Goal: Transaction & Acquisition: Purchase product/service

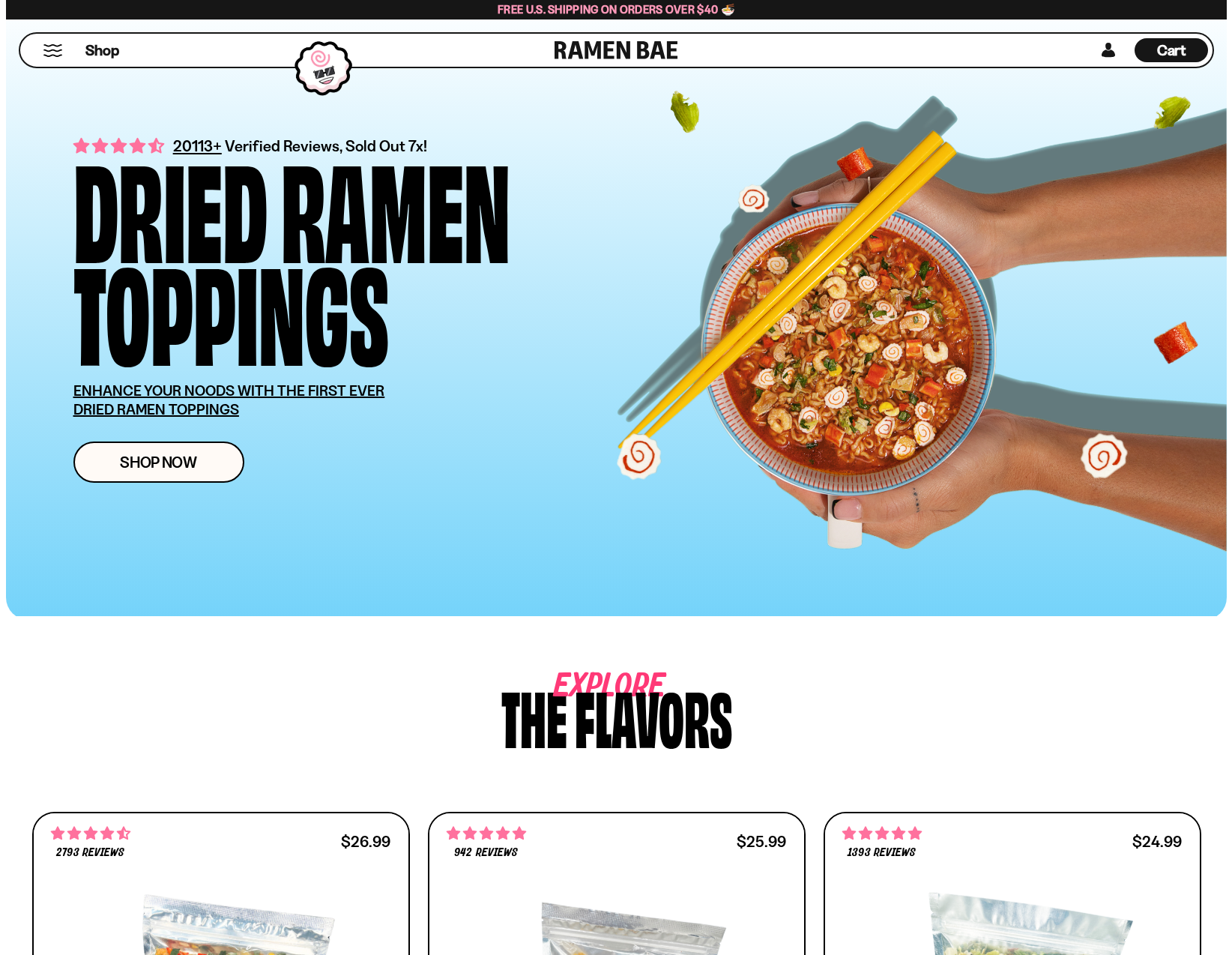
scroll to position [381, 0]
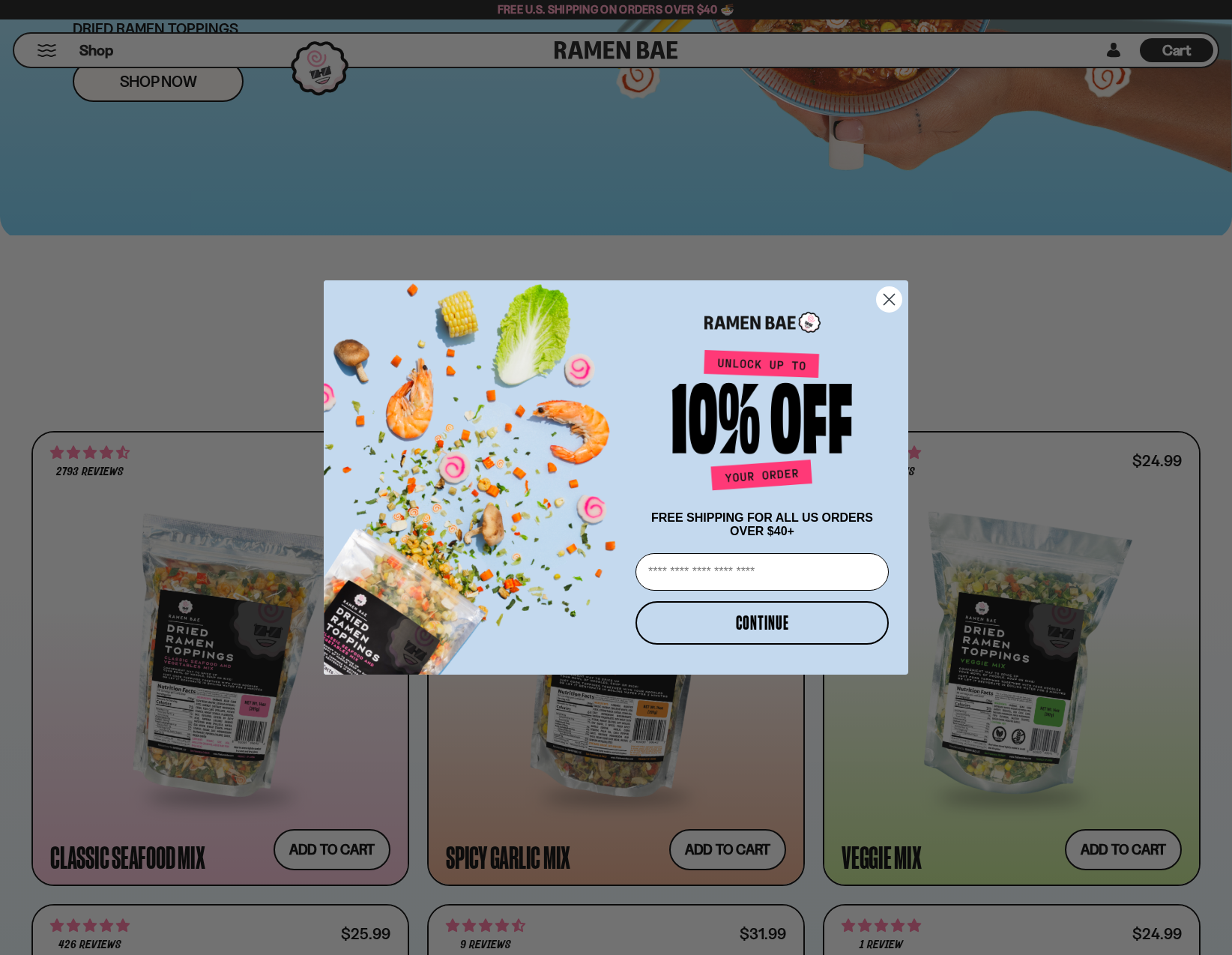
click at [893, 295] on circle "Close dialog" at bounding box center [889, 299] width 25 height 25
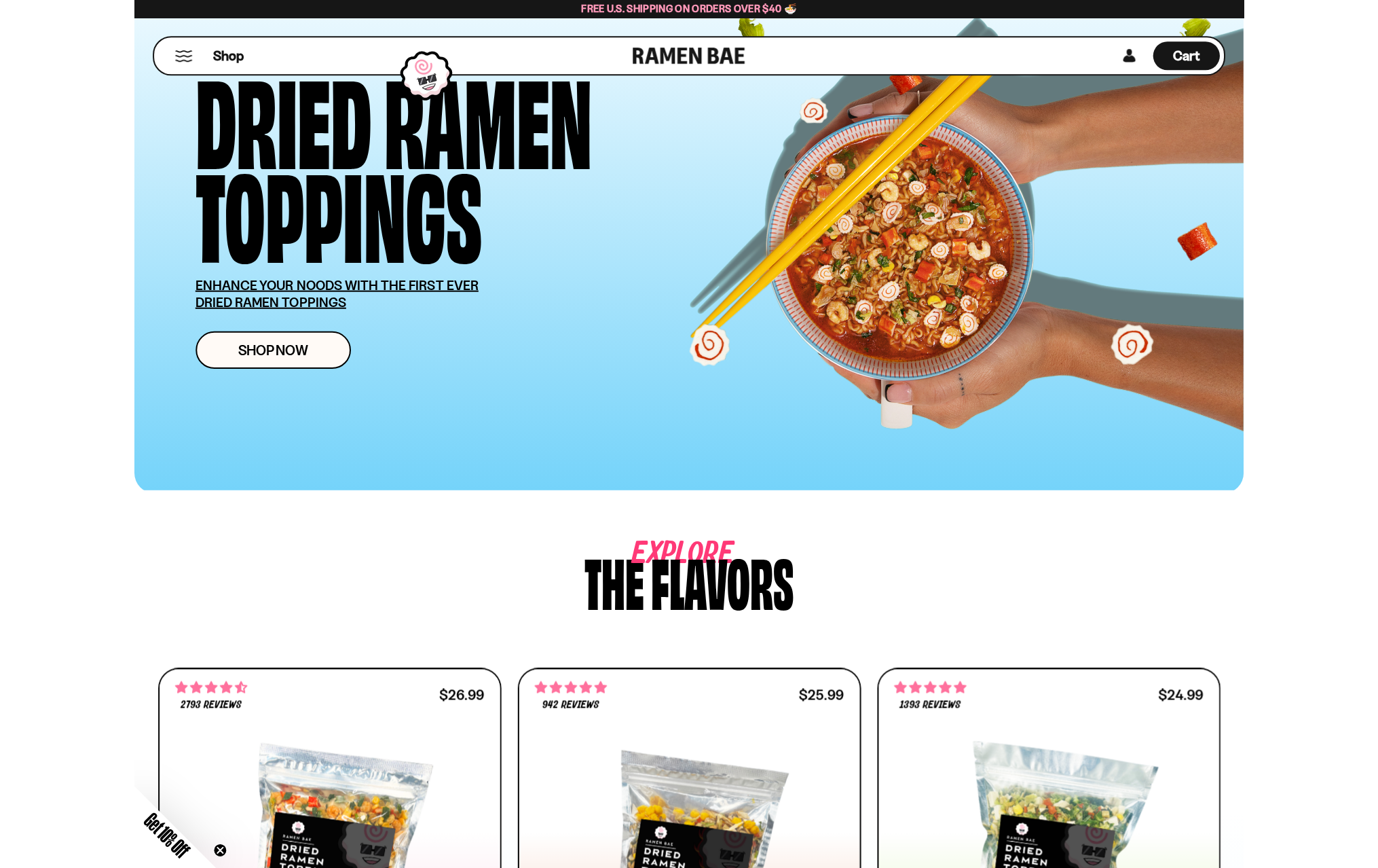
scroll to position [0, 0]
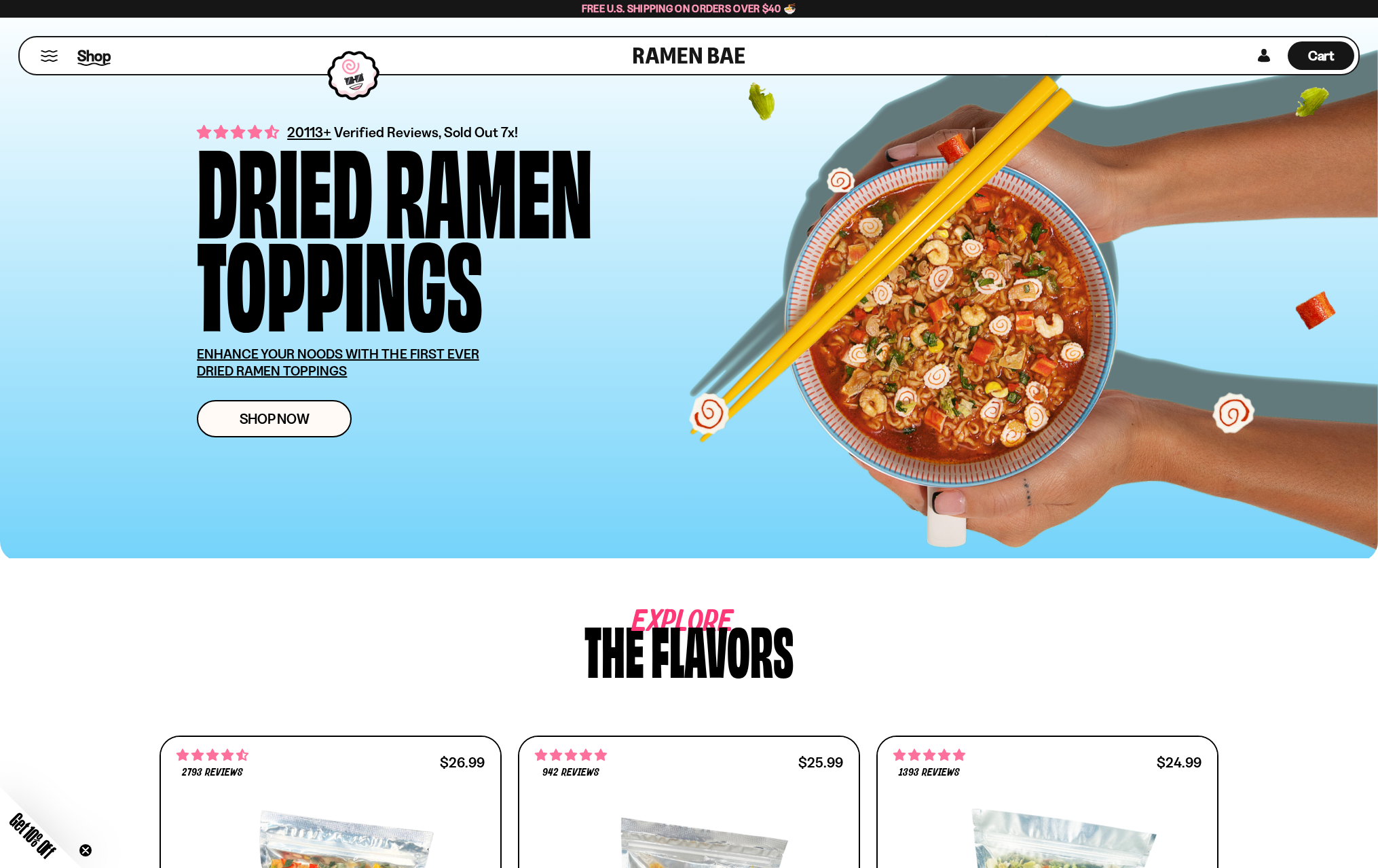
click at [100, 53] on span "Shop" at bounding box center [94, 55] width 33 height 20
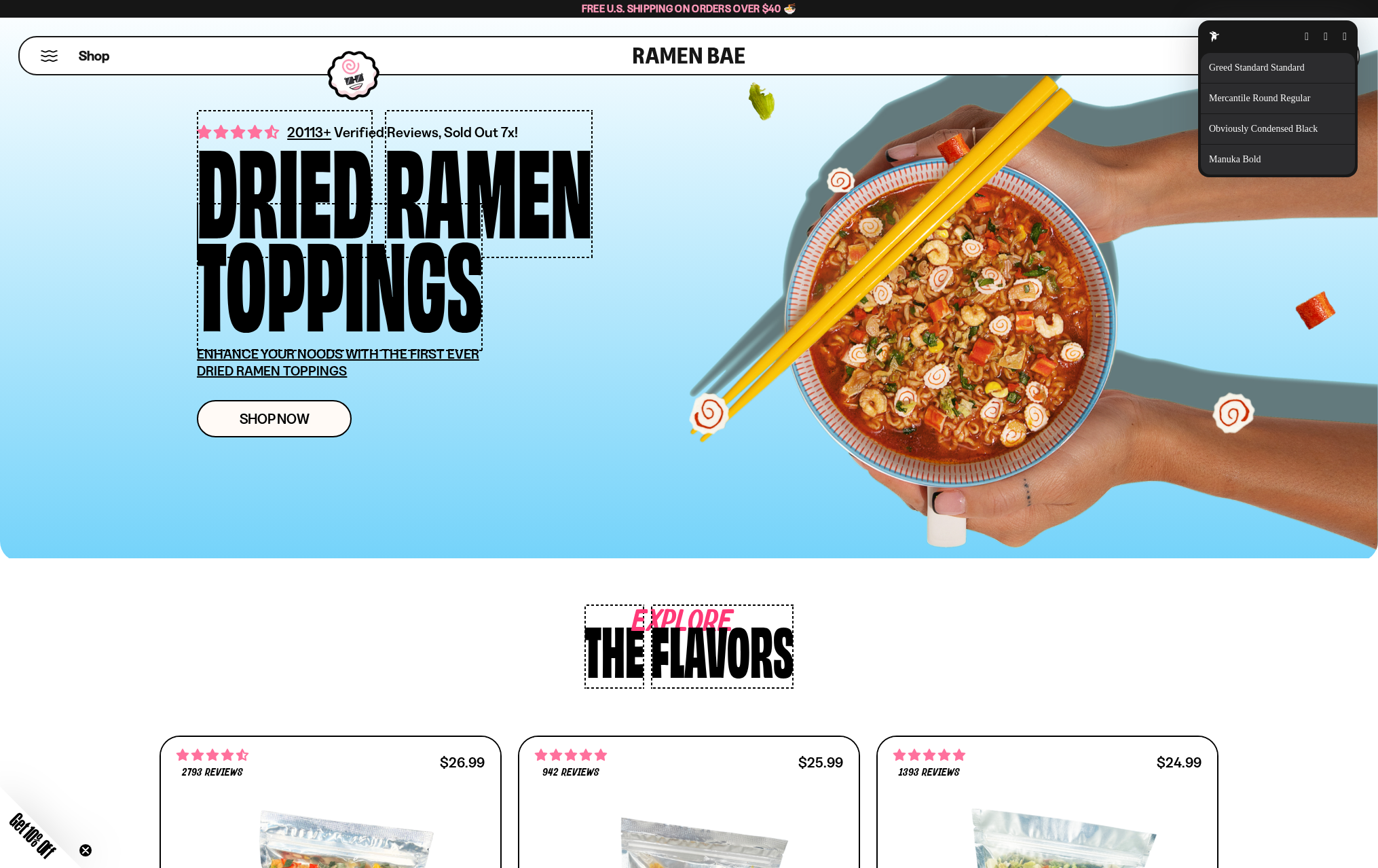
click at [1342, 128] on p "Details" at bounding box center [1354, 129] width 25 height 10
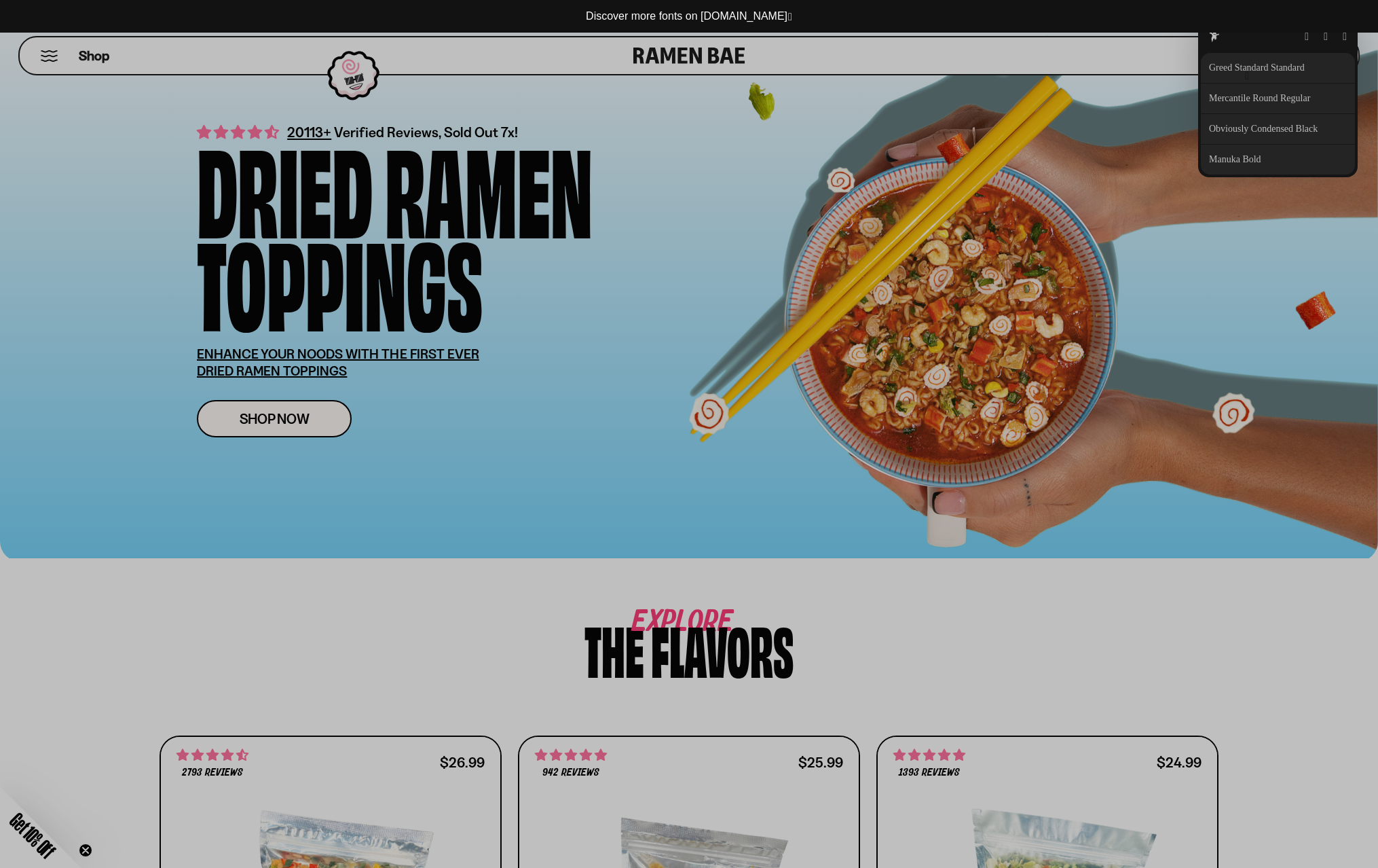
click at [1245, 76] on button "button" at bounding box center [1247, 75] width 4 height 11
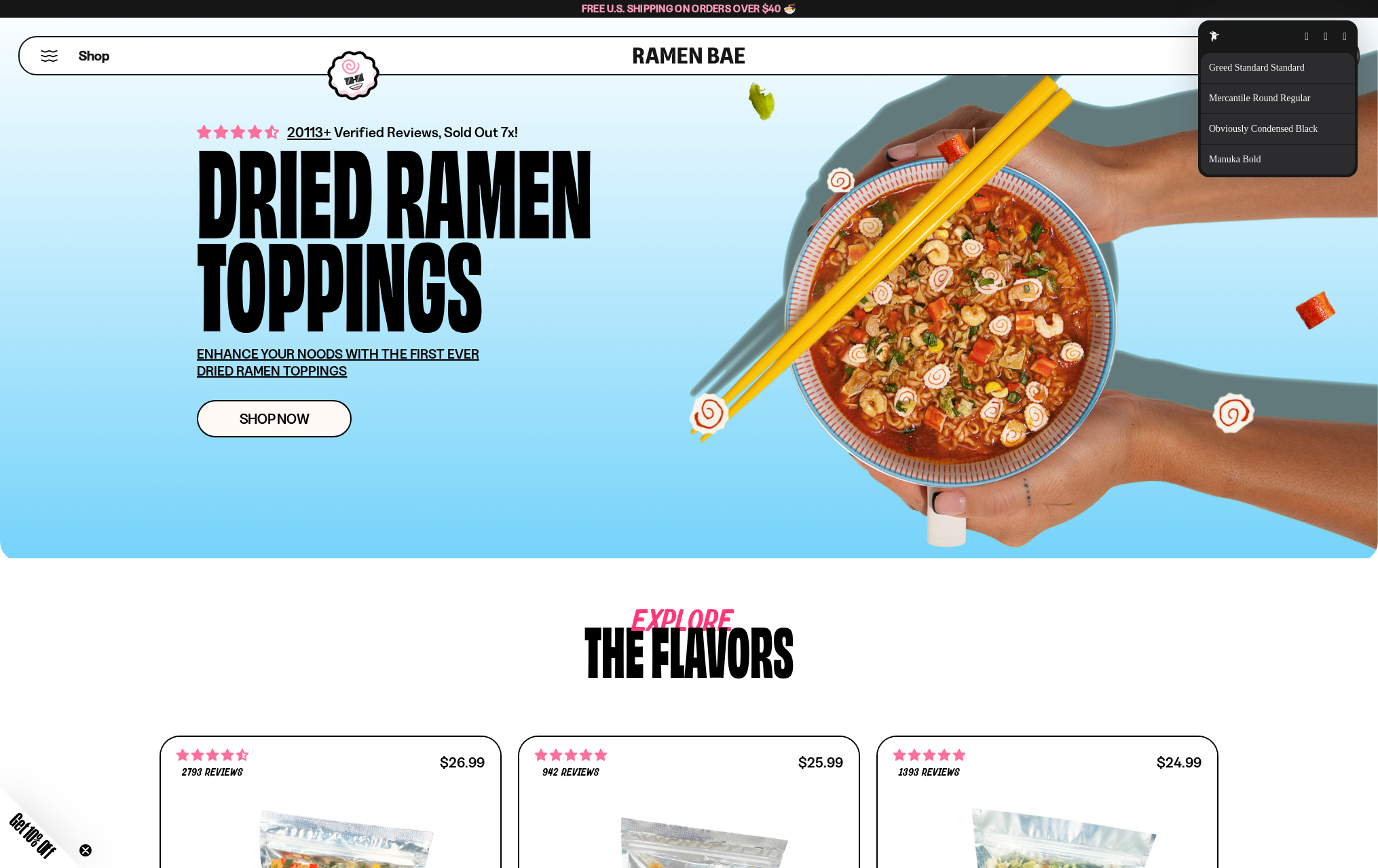
click at [1343, 34] on button "button" at bounding box center [1345, 37] width 4 height 11
click at [1347, 34] on button "button" at bounding box center [1345, 37] width 4 height 11
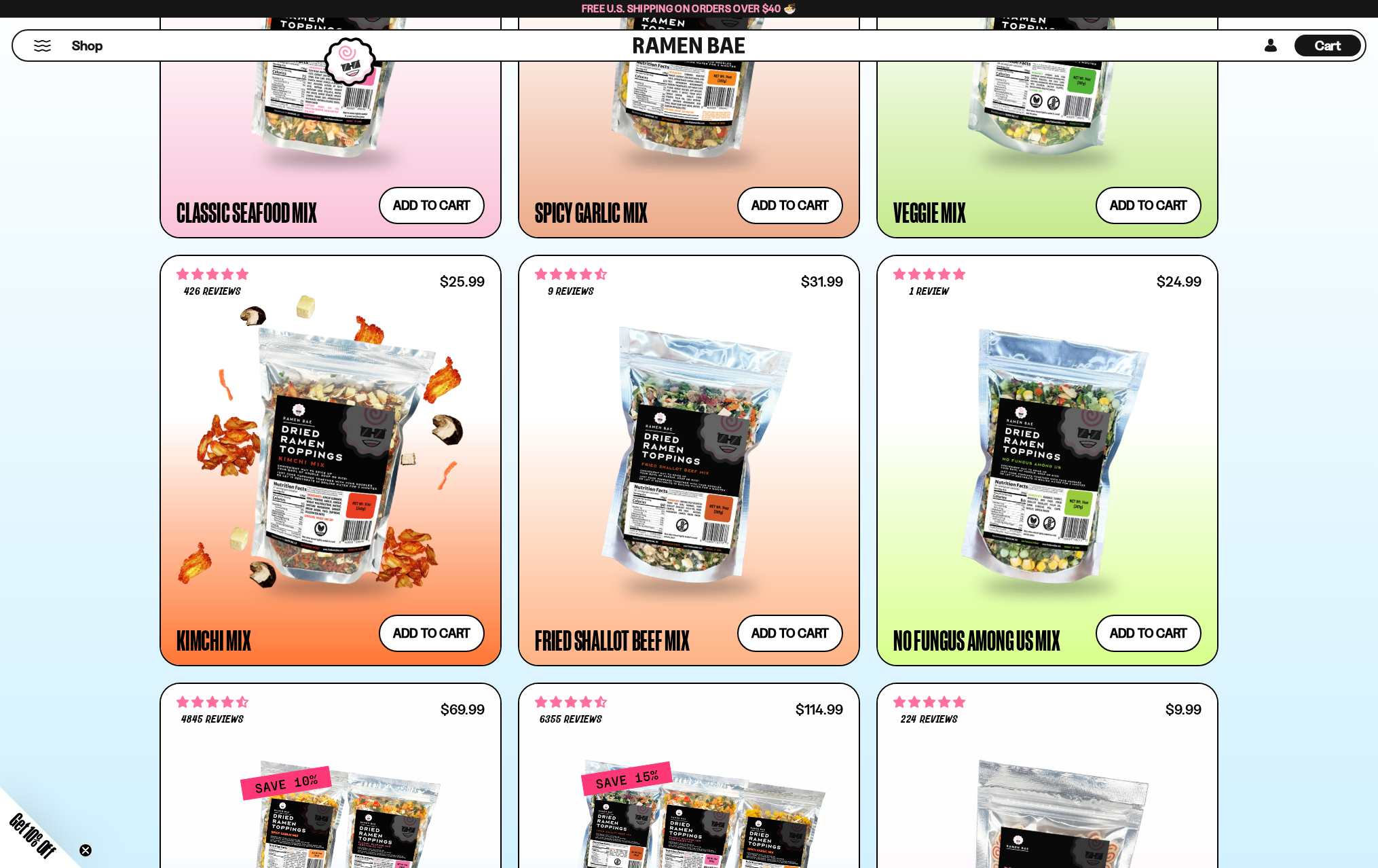
scroll to position [910, 0]
